Goal: Information Seeking & Learning: Learn about a topic

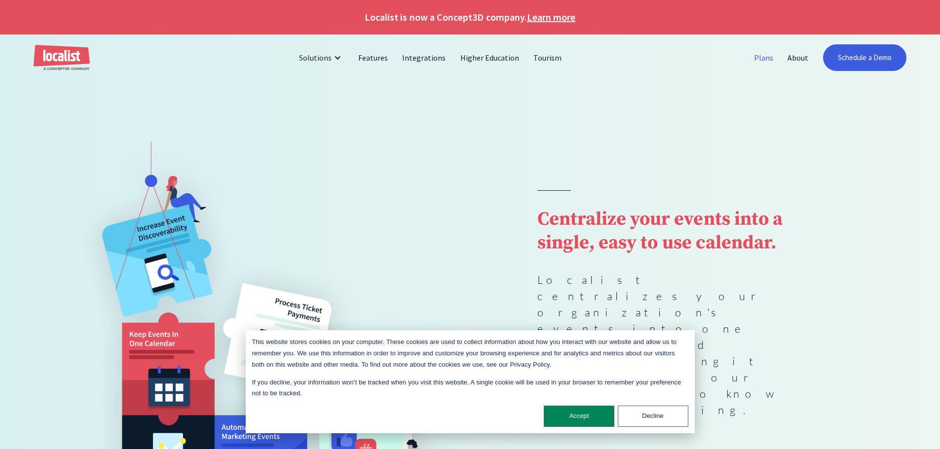
click at [768, 57] on link "Plans" at bounding box center [764, 58] width 34 height 24
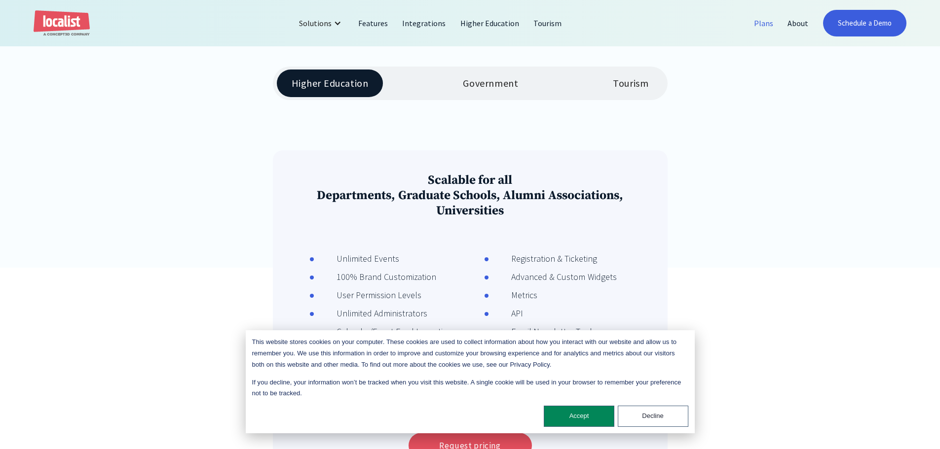
scroll to position [231, 0]
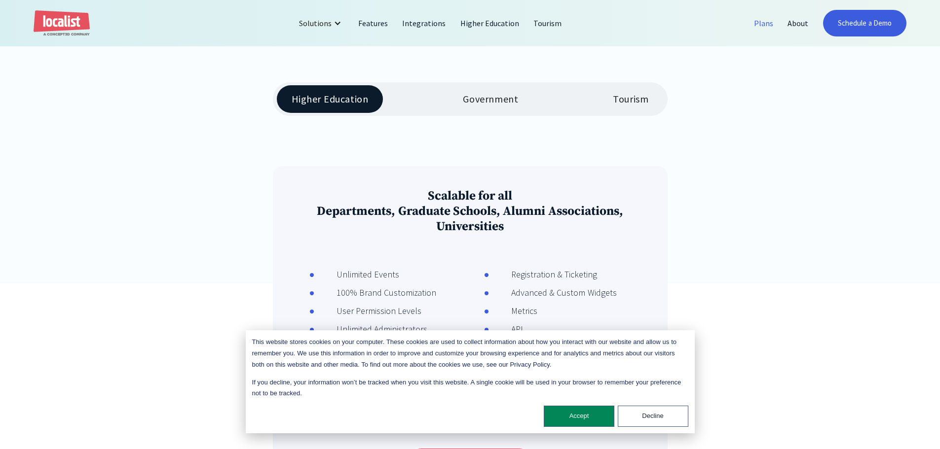
click at [614, 103] on div "Tourism" at bounding box center [631, 99] width 36 height 12
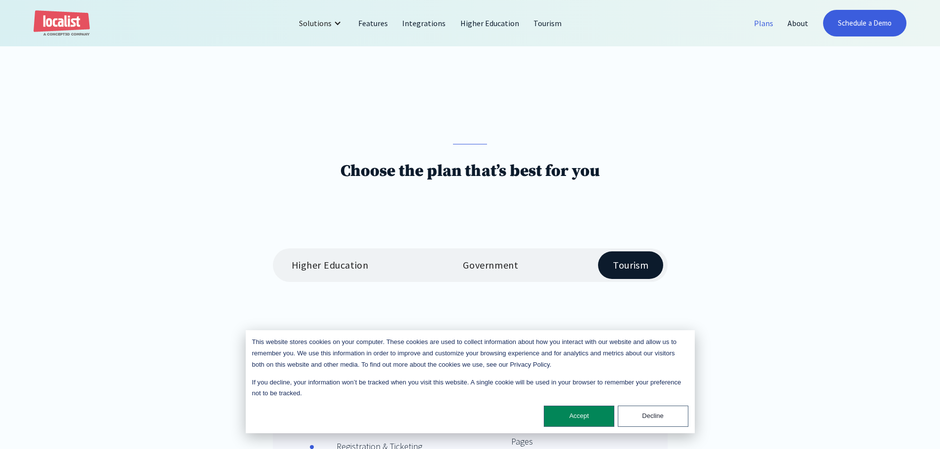
scroll to position [64, 0]
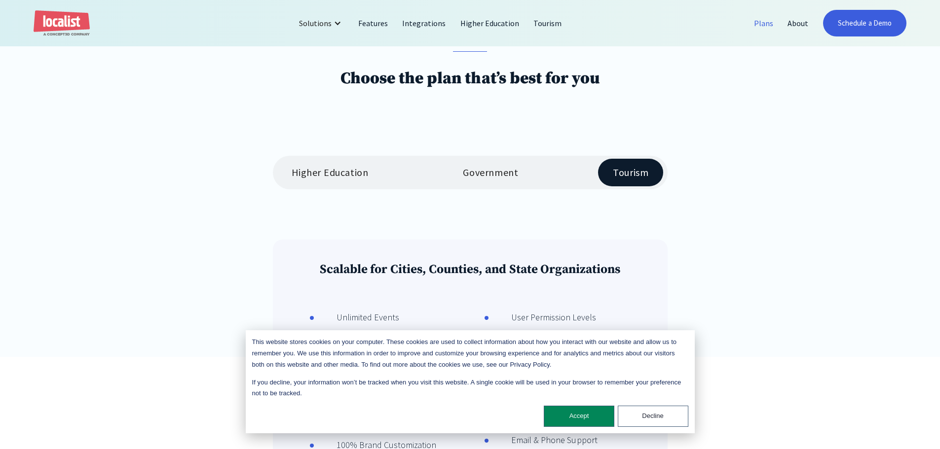
scroll to position [0, 0]
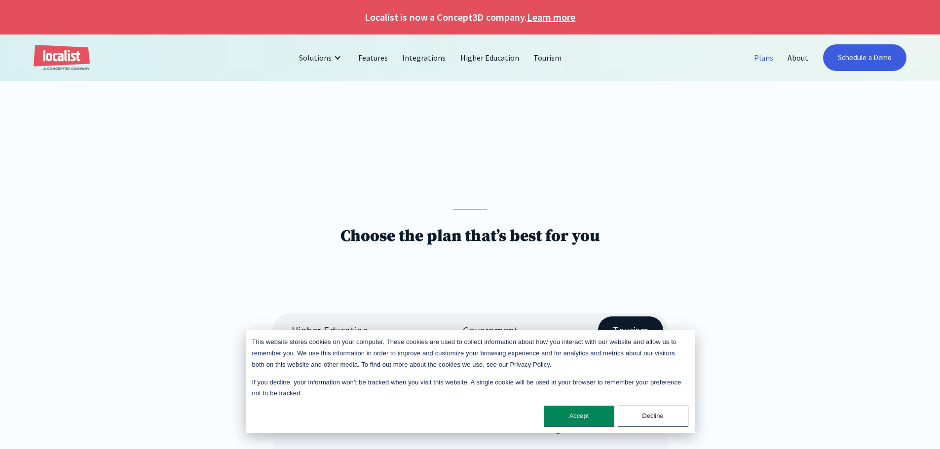
click at [765, 57] on link "Plans" at bounding box center [764, 58] width 34 height 24
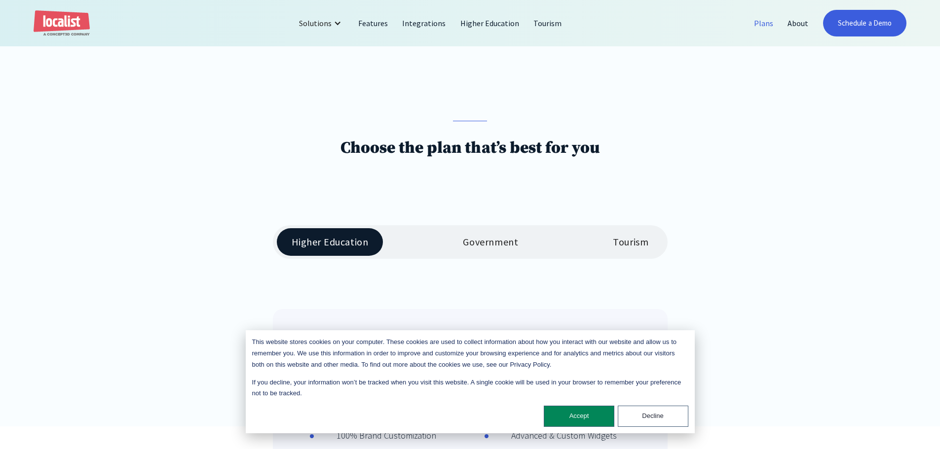
scroll to position [91, 0]
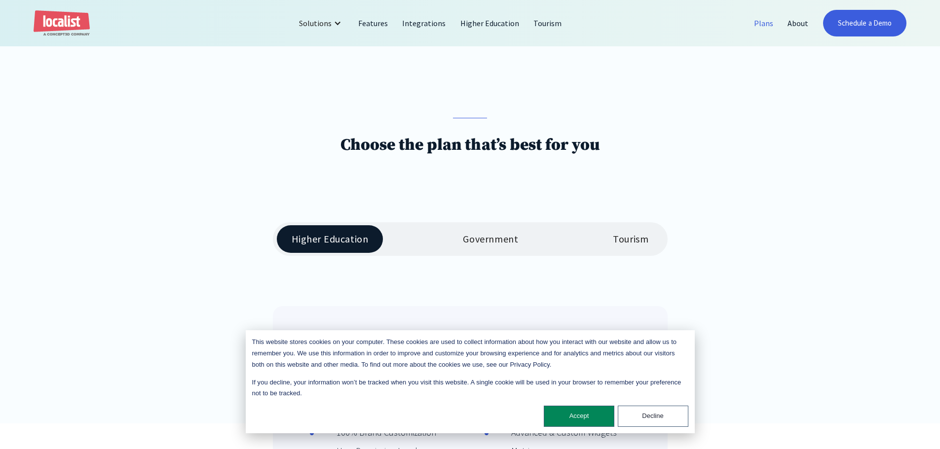
click at [632, 245] on div "Tourism" at bounding box center [631, 239] width 36 height 12
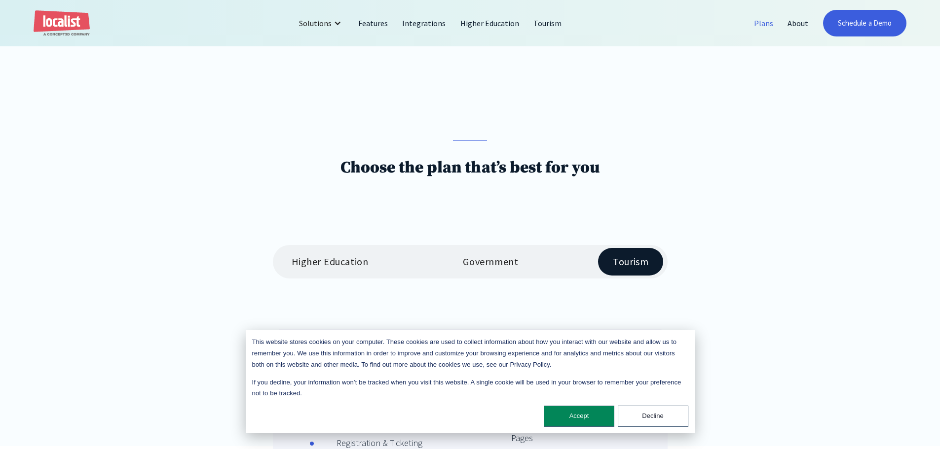
scroll to position [64, 0]
